Goal: Find specific page/section: Find specific page/section

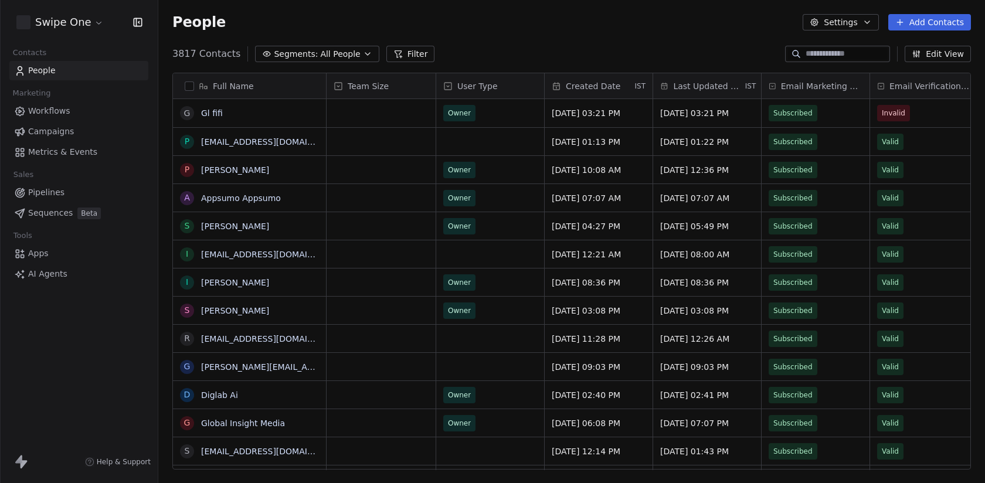
scroll to position [425, 827]
click at [65, 18] on html "Swipe One Contacts People Marketing Workflows Campaigns Metrics & Events Sales …" at bounding box center [492, 241] width 985 height 483
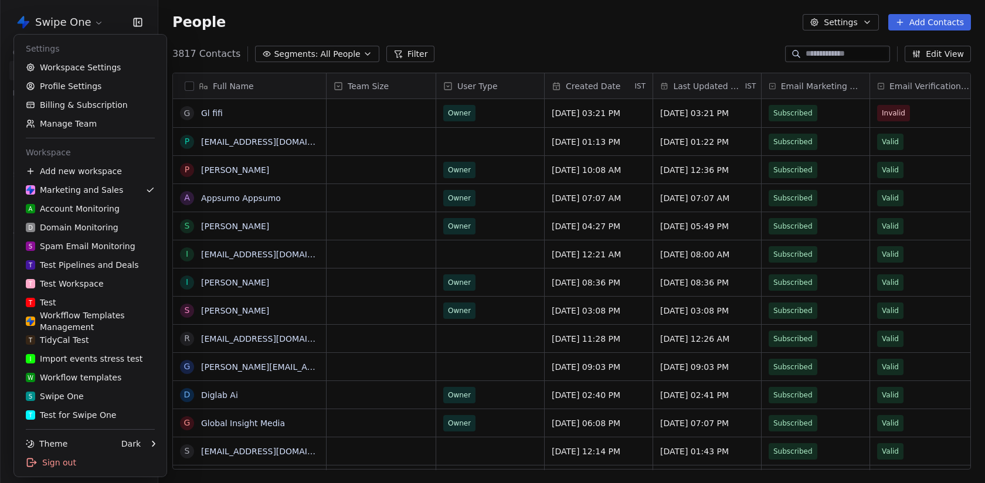
click at [432, 15] on html "Swipe One Contacts People Marketing Workflows Campaigns Metrics & Events Sales …" at bounding box center [492, 241] width 985 height 483
click at [98, 19] on html "Swipe One Contacts People Marketing Workflows Campaigns Metrics & Events Sales …" at bounding box center [492, 241] width 985 height 483
click at [79, 64] on link "Workspace Settings" at bounding box center [90, 67] width 143 height 19
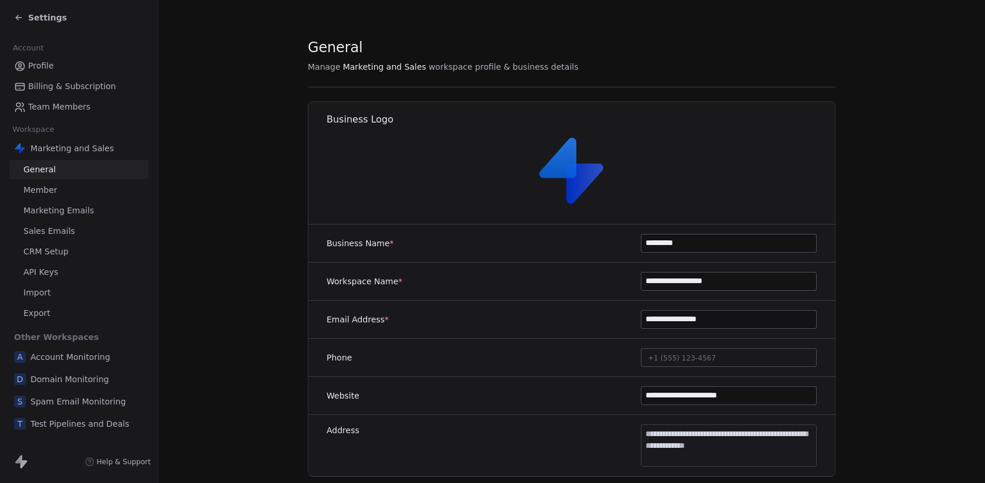
scroll to position [615, 0]
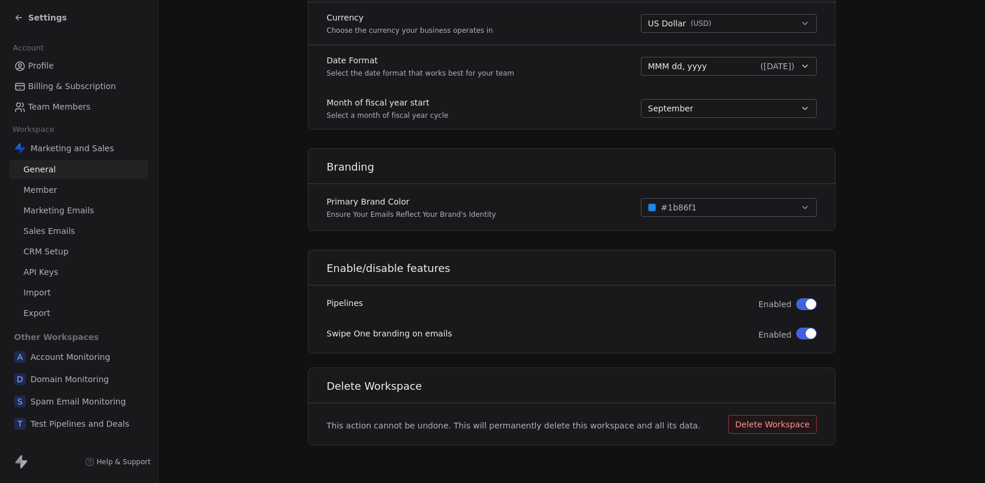
click at [70, 191] on link "Member" at bounding box center [78, 190] width 139 height 19
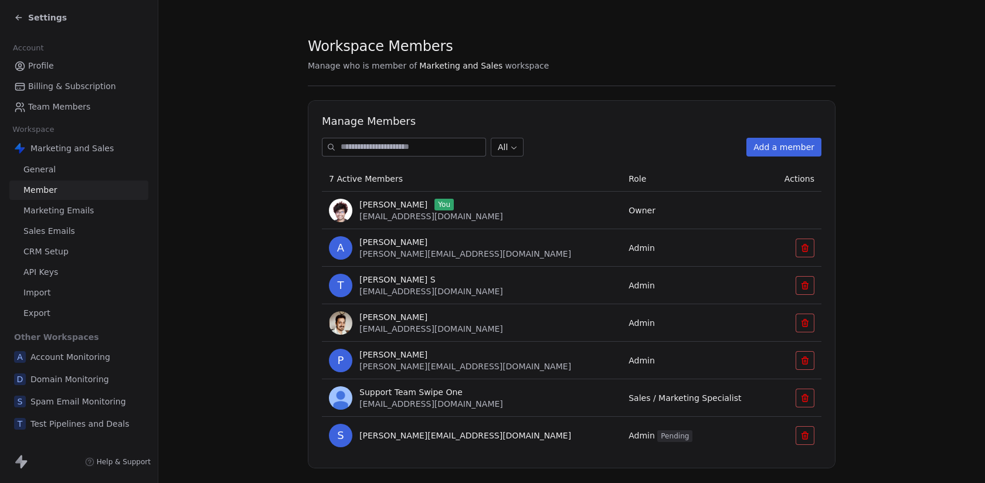
click at [61, 212] on span "Marketing Emails" at bounding box center [58, 211] width 70 height 12
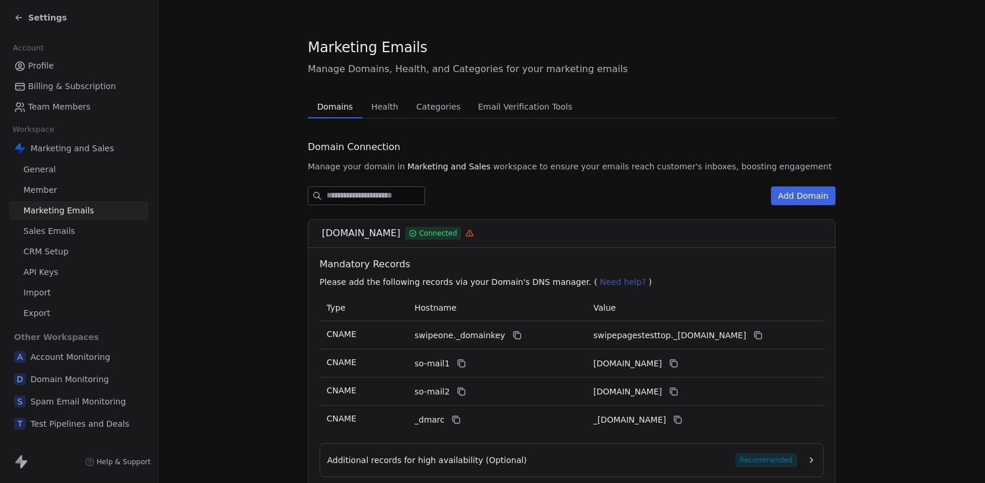
click at [59, 192] on link "Member" at bounding box center [78, 190] width 139 height 19
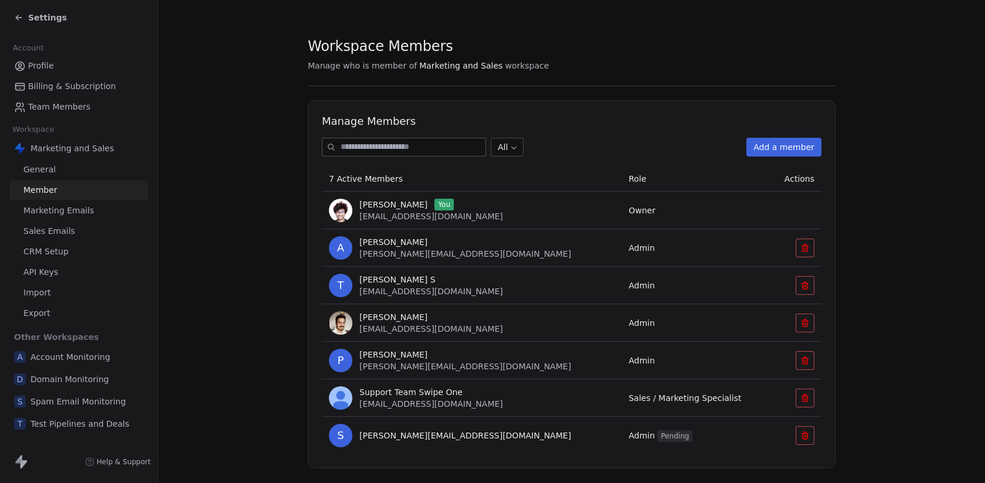
scroll to position [23, 0]
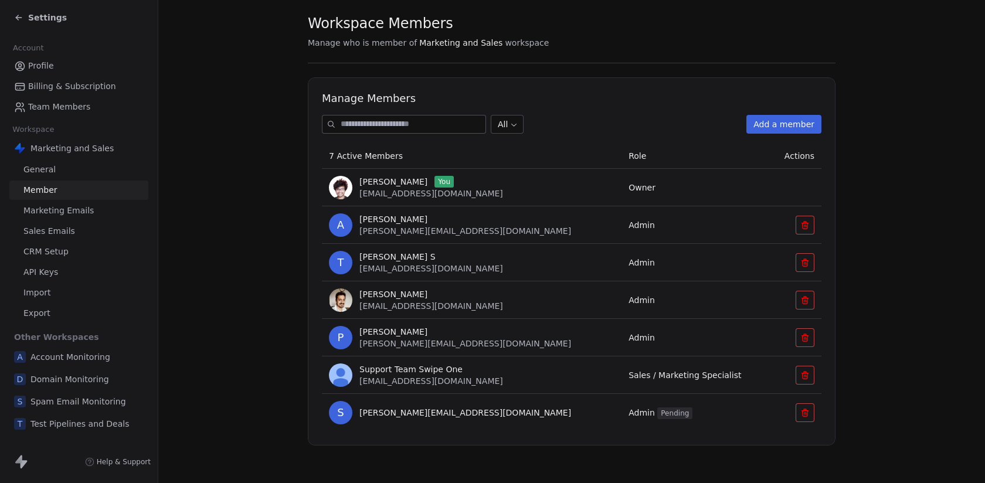
click at [27, 19] on div "Settings" at bounding box center [40, 18] width 53 height 12
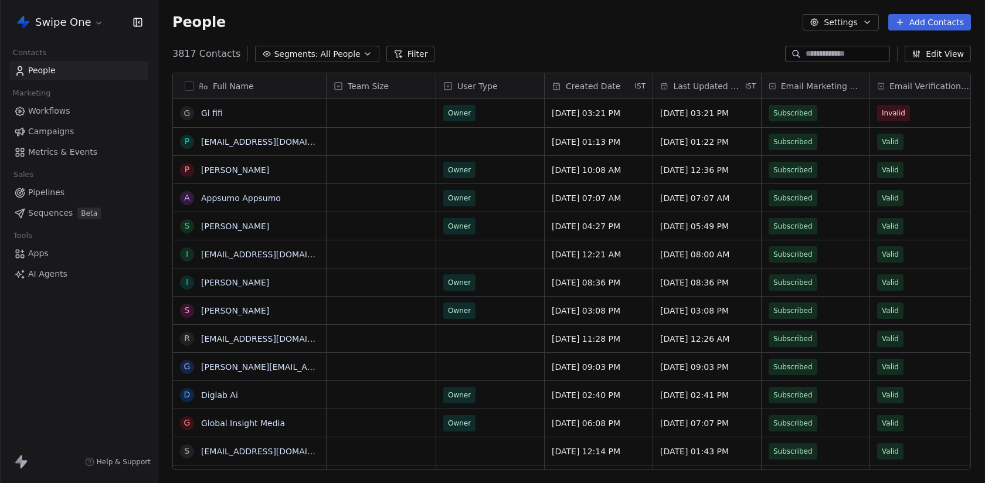
scroll to position [425, 827]
click at [57, 115] on span "Workflows" at bounding box center [49, 111] width 42 height 12
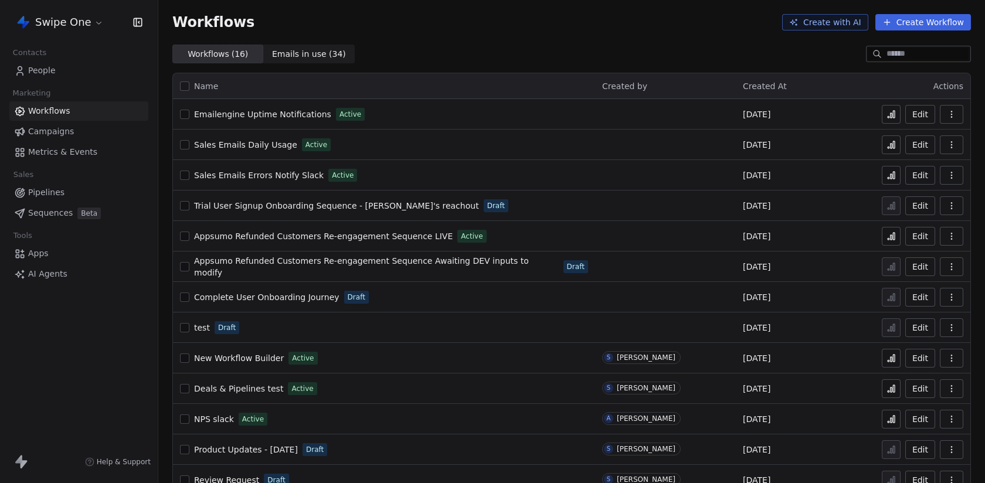
click at [43, 65] on span "People" at bounding box center [42, 71] width 28 height 12
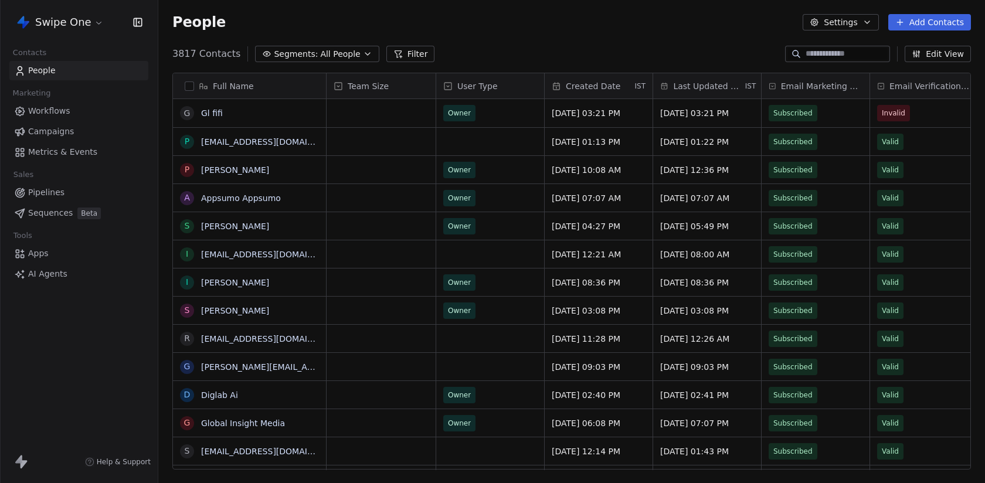
scroll to position [425, 827]
click at [809, 53] on input at bounding box center [847, 54] width 82 height 12
paste input "**********"
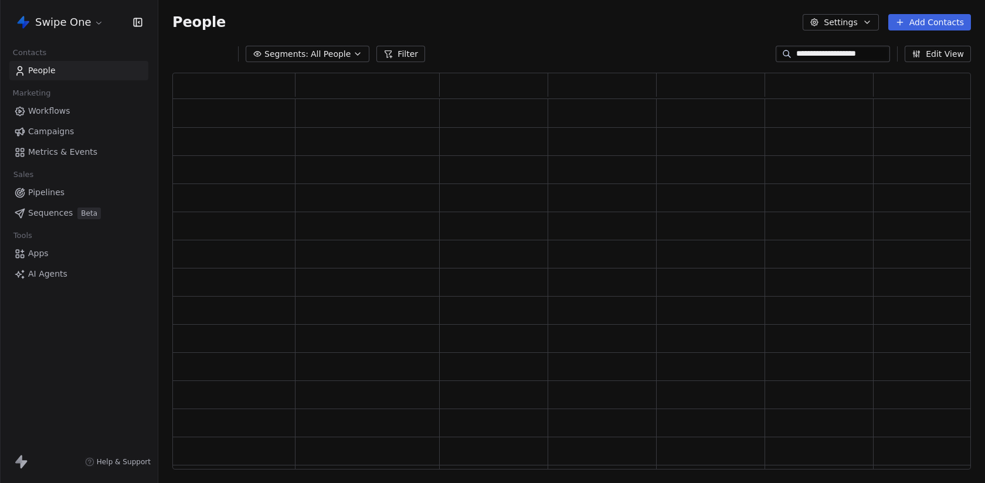
scroll to position [0, 0]
type input "**********"
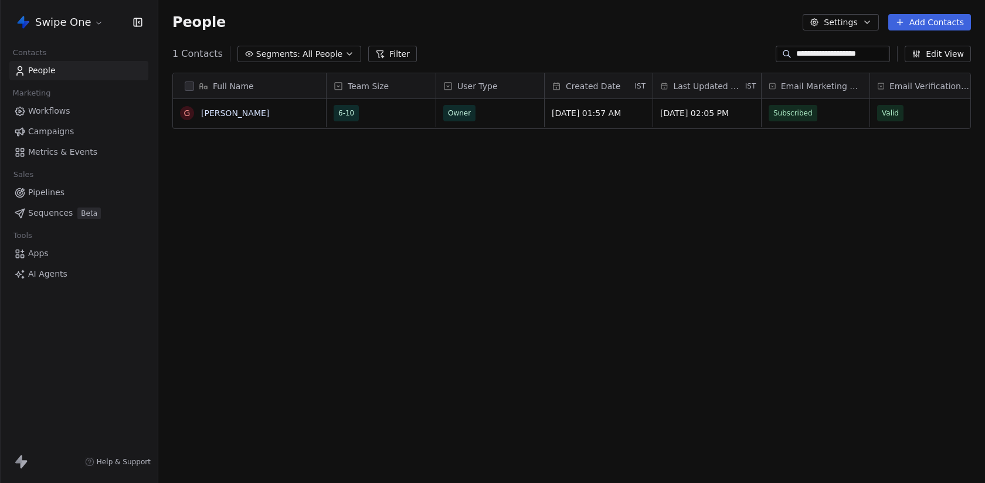
scroll to position [425, 827]
click at [248, 117] on link "[PERSON_NAME]" at bounding box center [235, 112] width 68 height 9
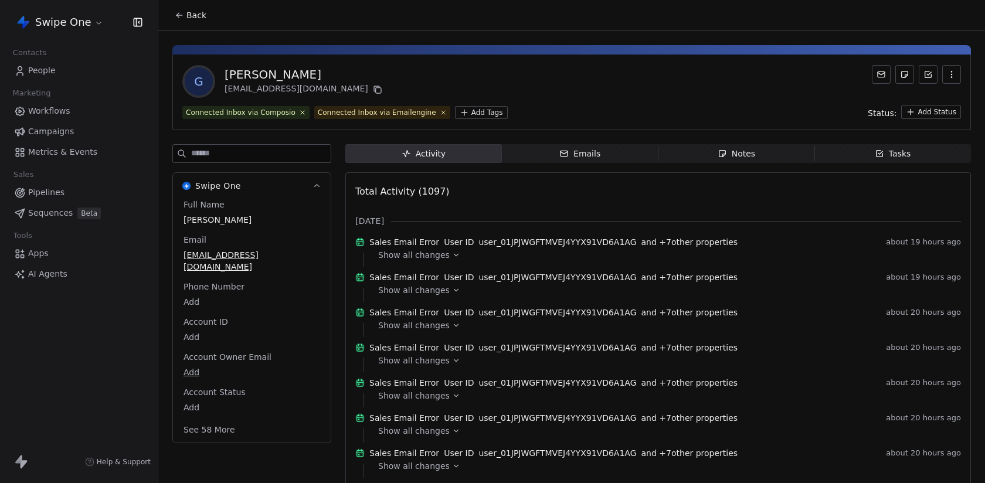
click at [445, 261] on div "Show all changes" at bounding box center [665, 255] width 575 height 12
